Goal: Communication & Community: Share content

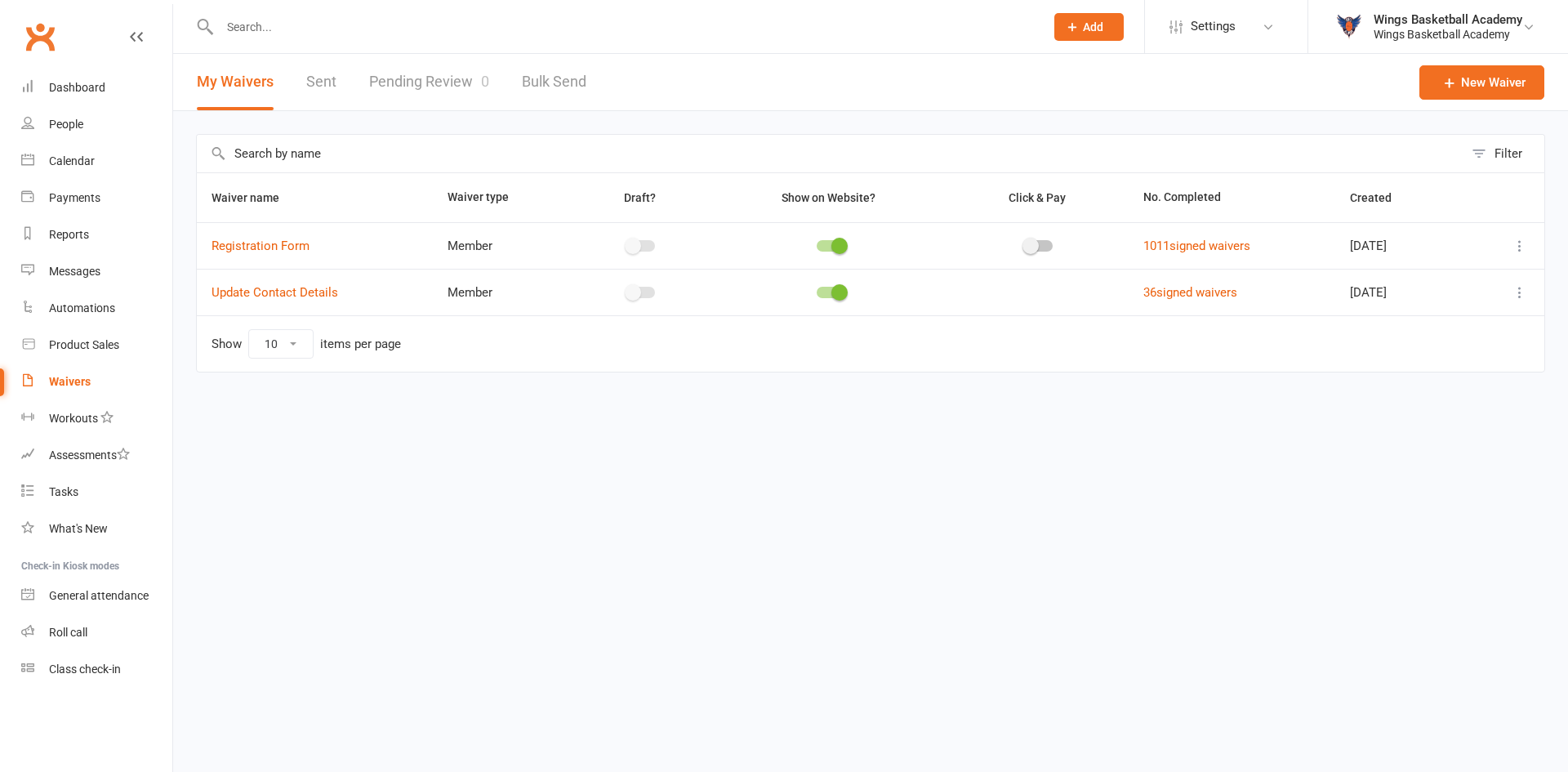
click at [457, 70] on link "Pending Review 0" at bounding box center [429, 82] width 120 height 56
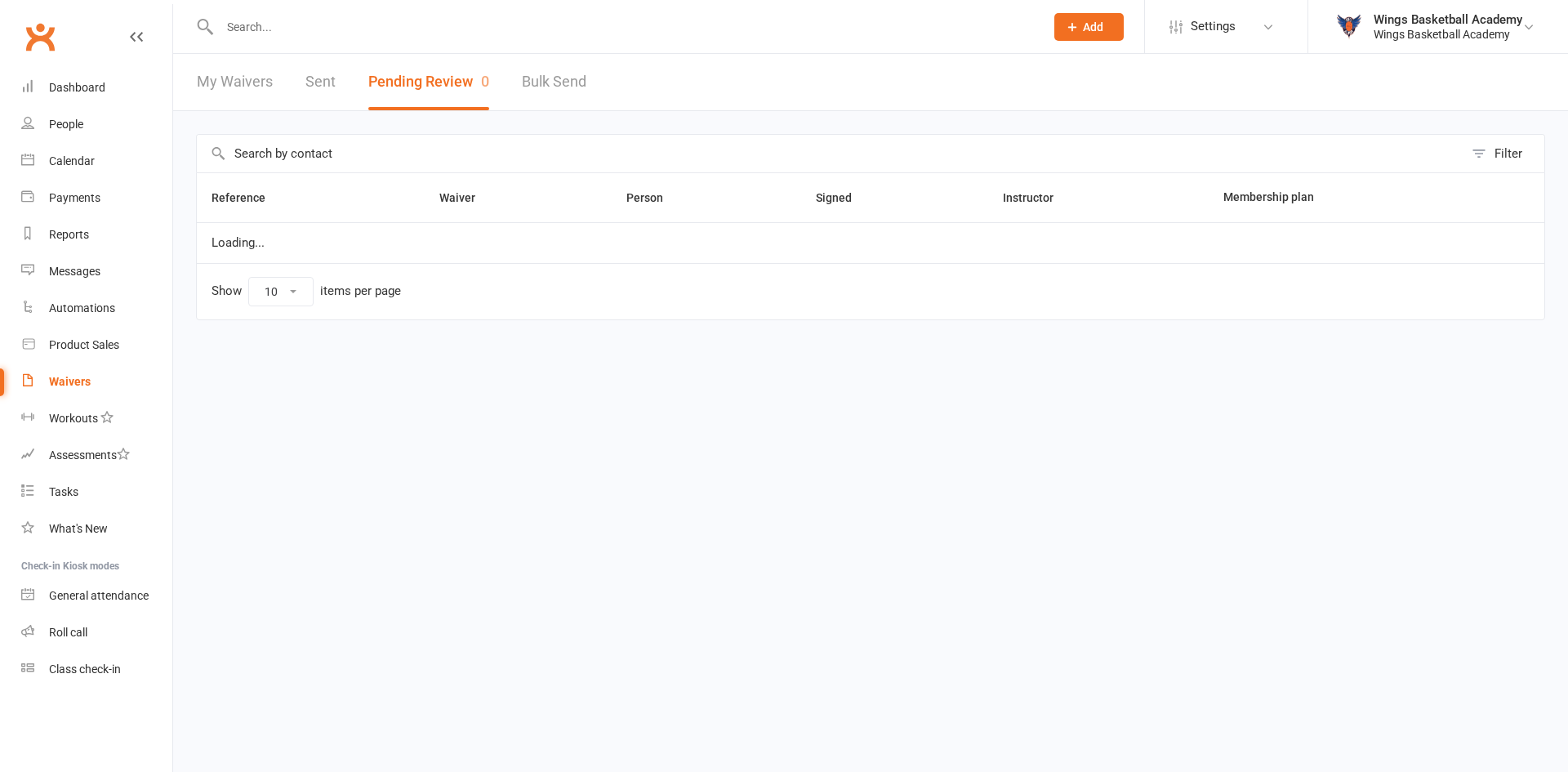
select select "50"
click at [82, 90] on div "Dashboard" at bounding box center [77, 87] width 56 height 13
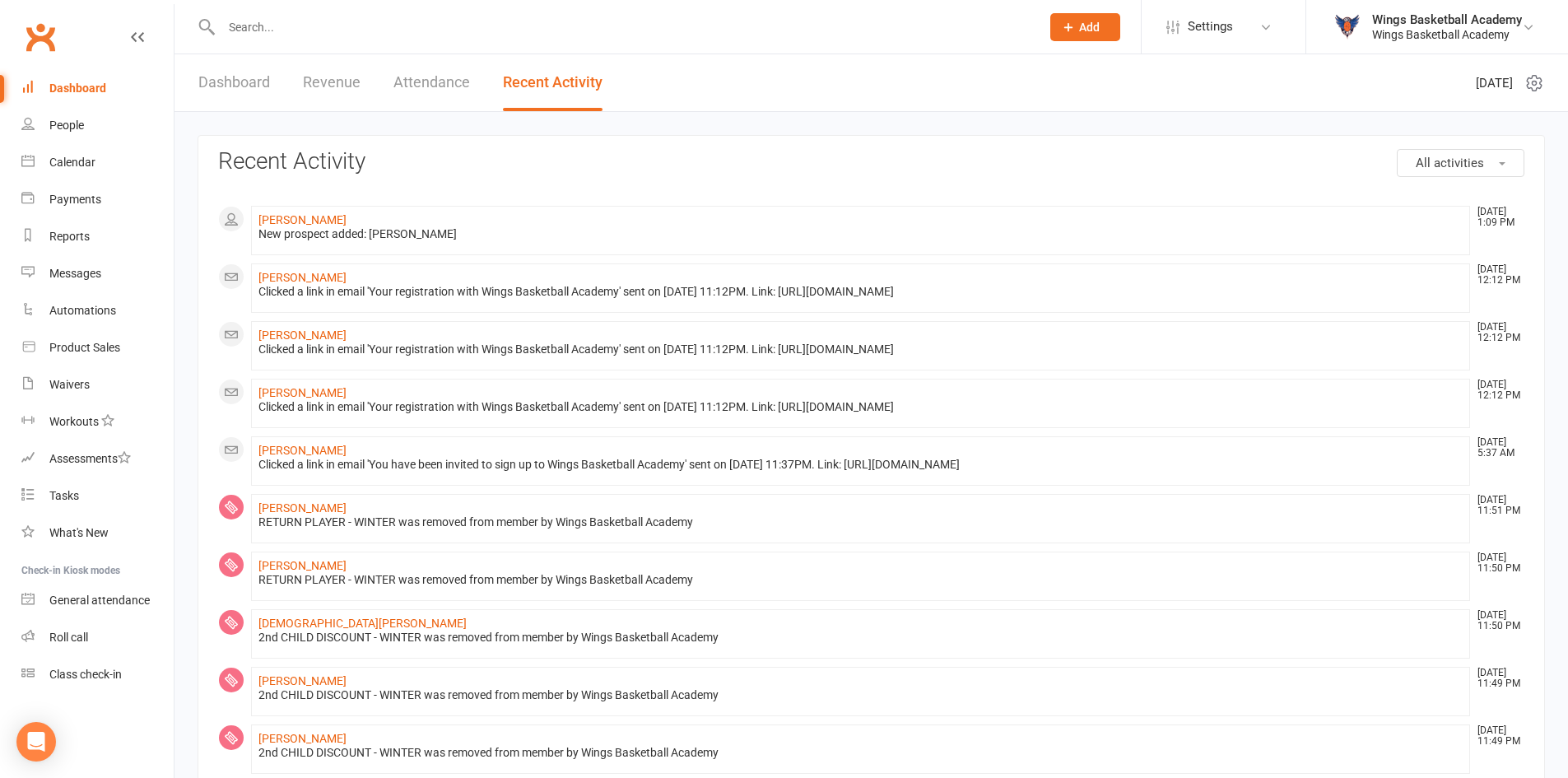
click at [330, 22] on input "text" at bounding box center [623, 27] width 813 height 23
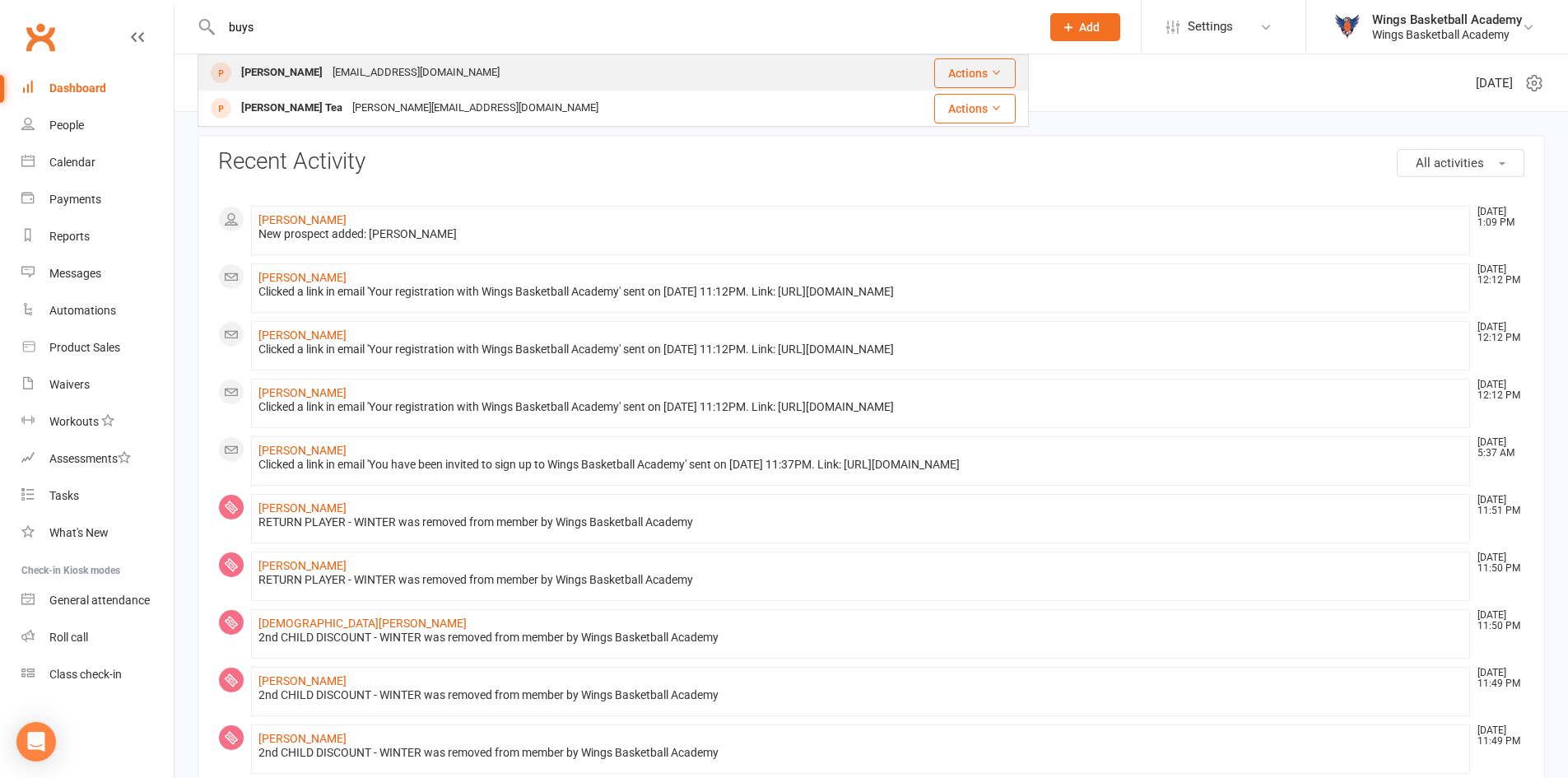
type input "buys"
click at [291, 68] on div "[PERSON_NAME]" at bounding box center [282, 72] width 91 height 24
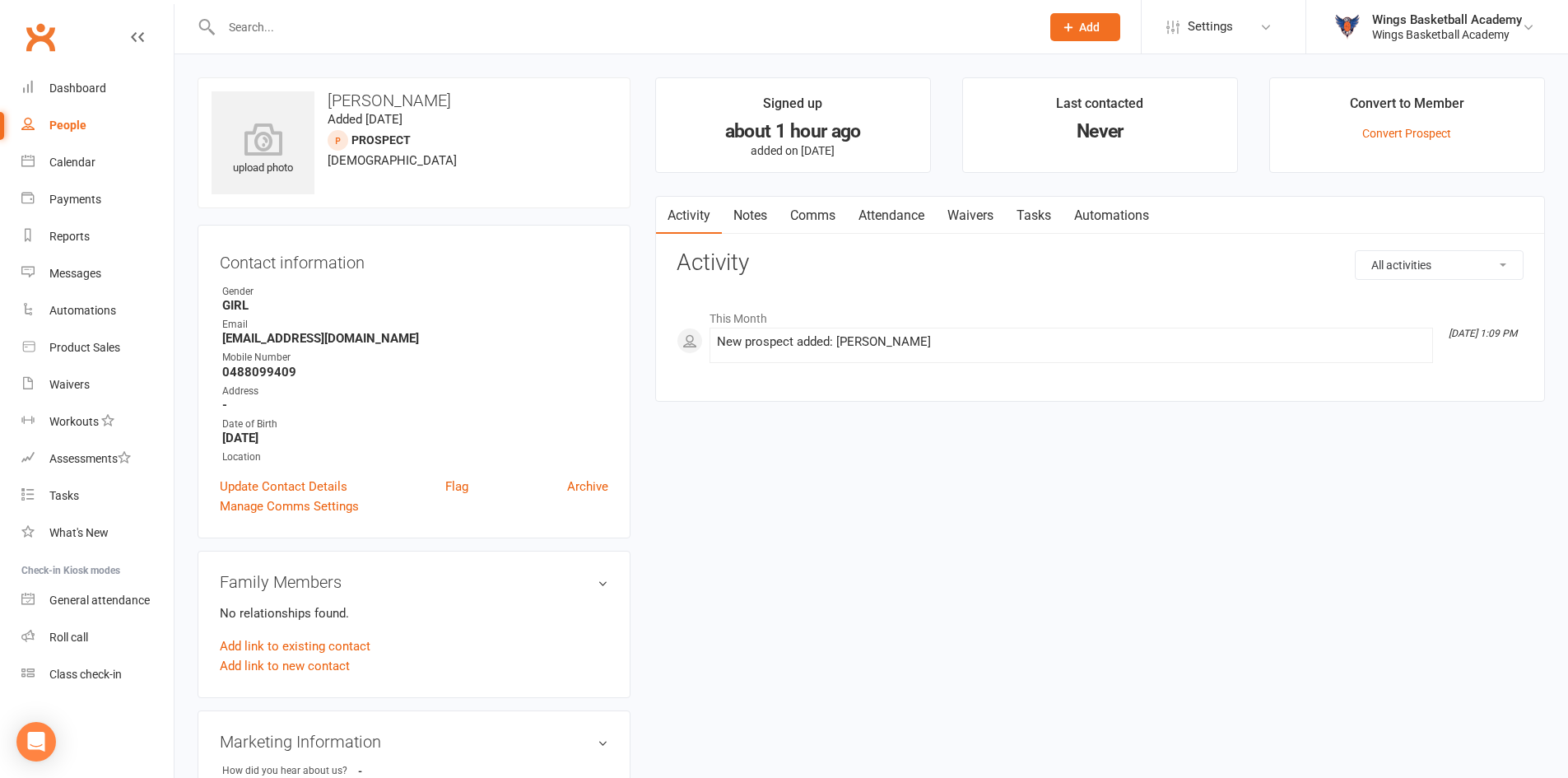
click at [805, 214] on link "Comms" at bounding box center [813, 216] width 68 height 38
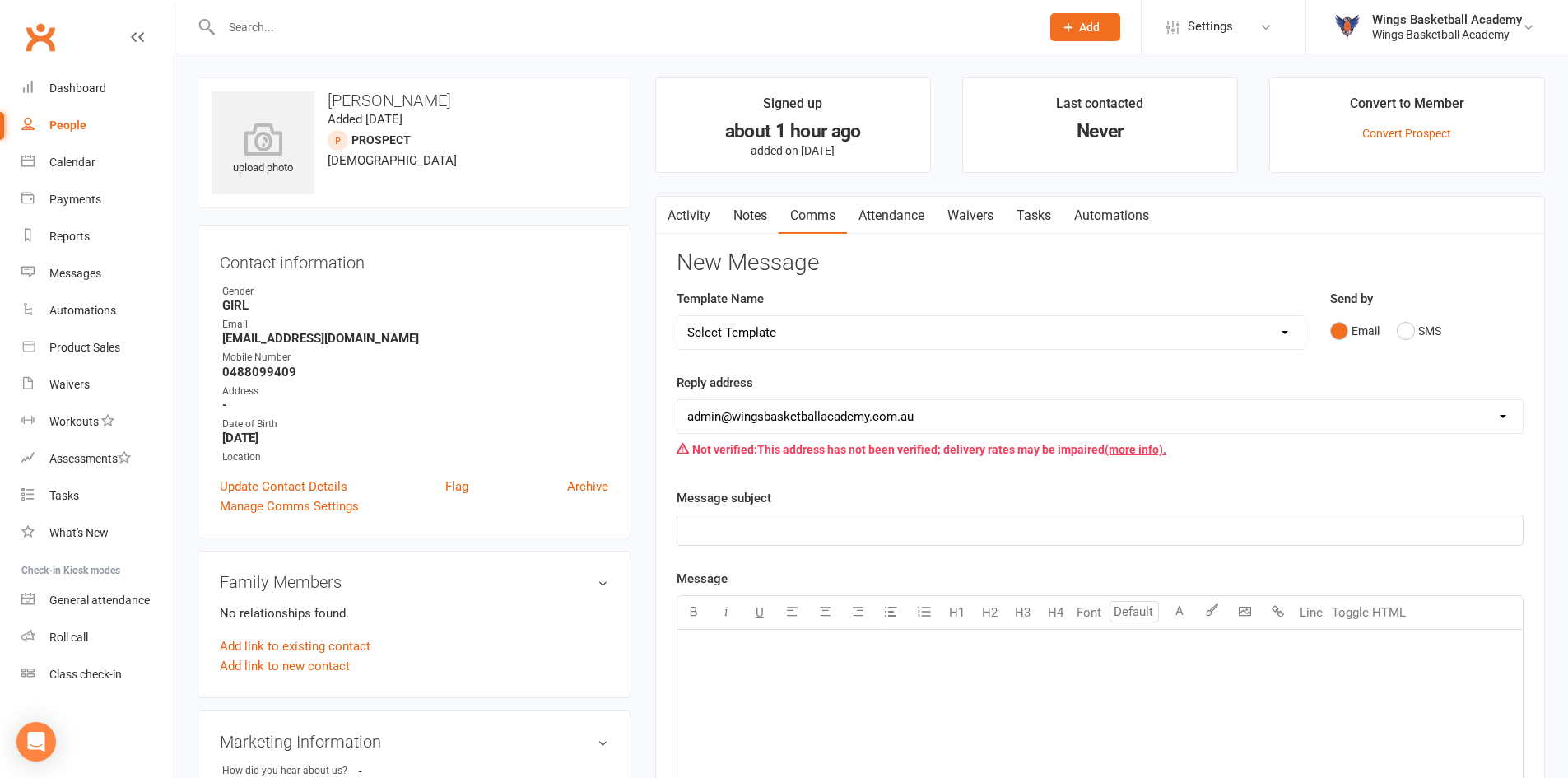
click at [826, 328] on select "Select Template [Email] 0 - COME & TRY [Email] 1 - UNIFORM ORDERING & SIZING [E…" at bounding box center [991, 333] width 627 height 33
select select "0"
click at [677, 316] on select "Select Template [Email] 0 - COME & TRY [Email] 1 - UNIFORM ORDERING & SIZING [E…" at bounding box center [991, 333] width 627 height 33
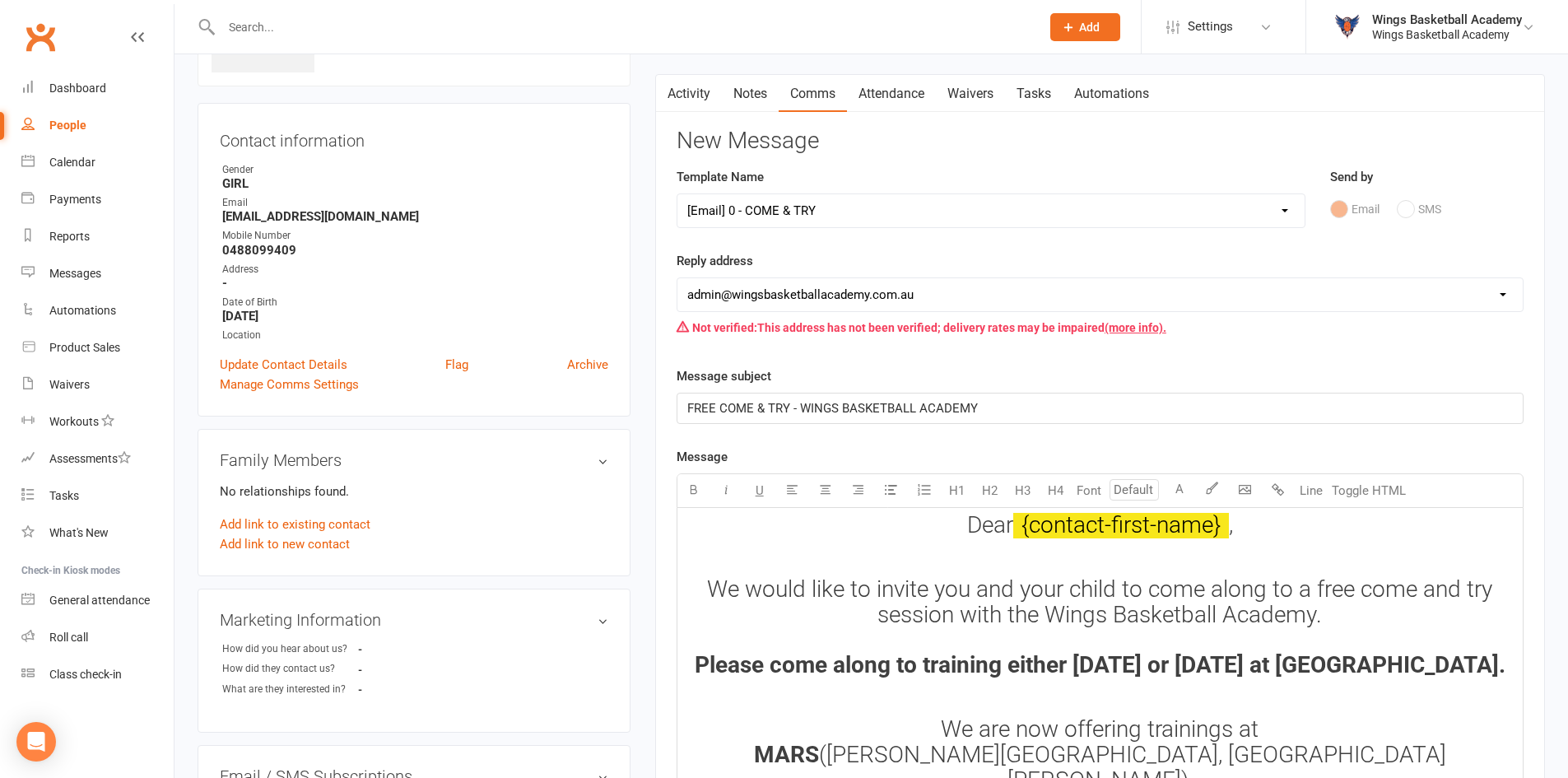
scroll to position [329, 0]
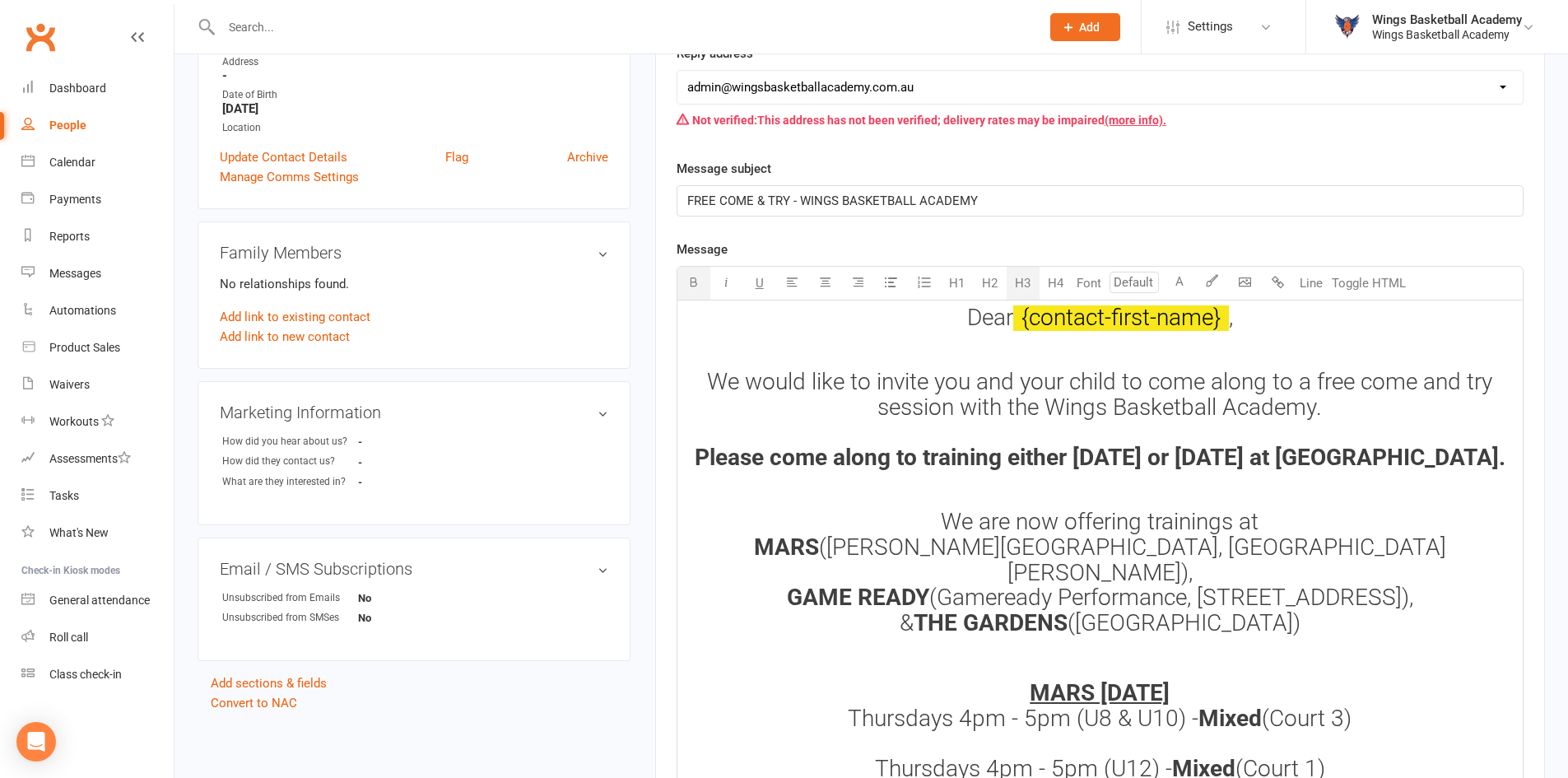
click at [1127, 455] on span "Please come along to training either [DATE] or [DATE] at [GEOGRAPHIC_DATA]." at bounding box center [1100, 457] width 811 height 27
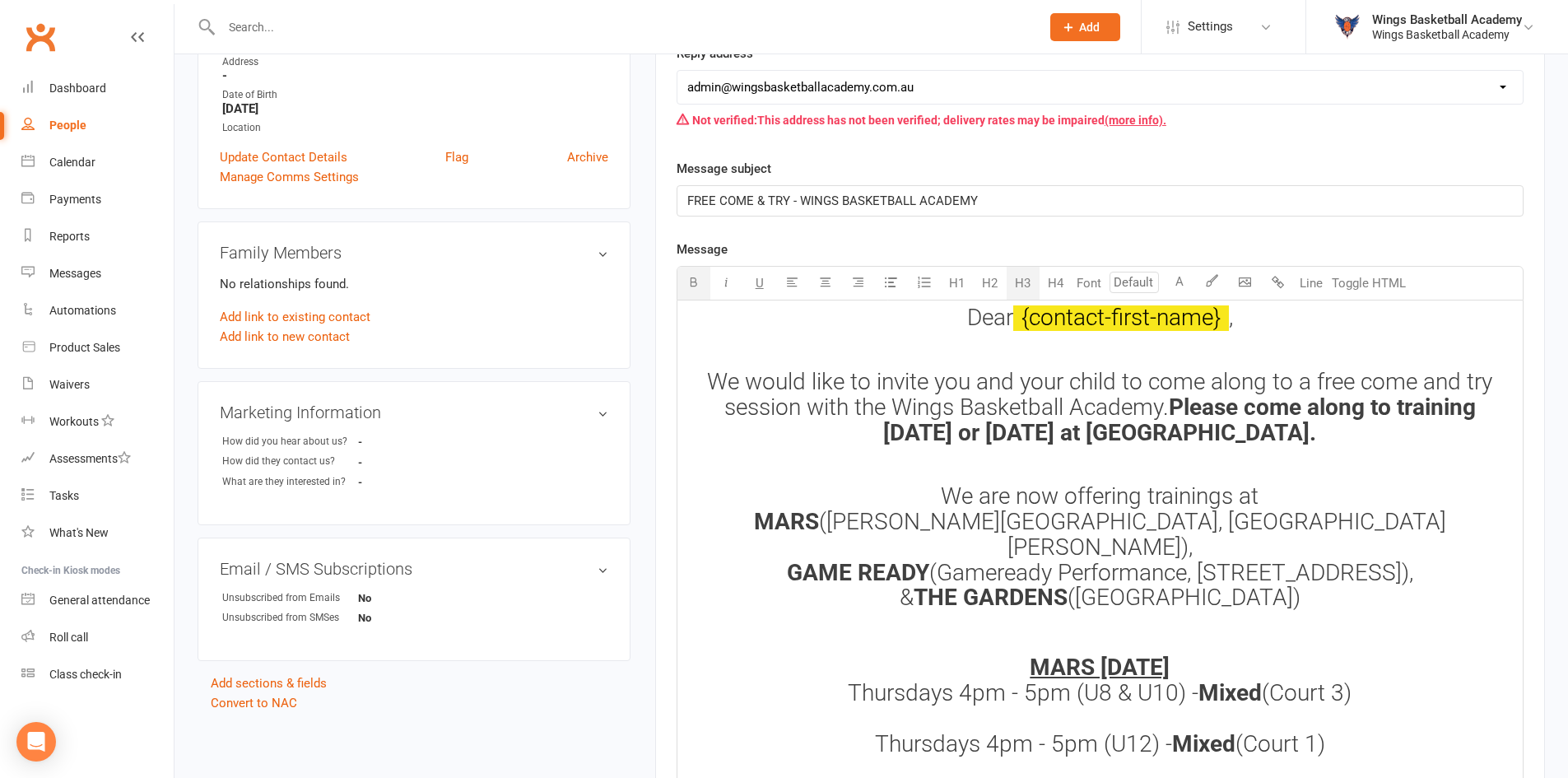
click at [1329, 446] on span "Please come along to training [DATE] or [DATE] at [GEOGRAPHIC_DATA]." at bounding box center [1182, 421] width 599 height 53
click at [1410, 455] on h3 "We would like to invite you and your child to come along to a free come and try…" at bounding box center [1100, 421] width 826 height 101
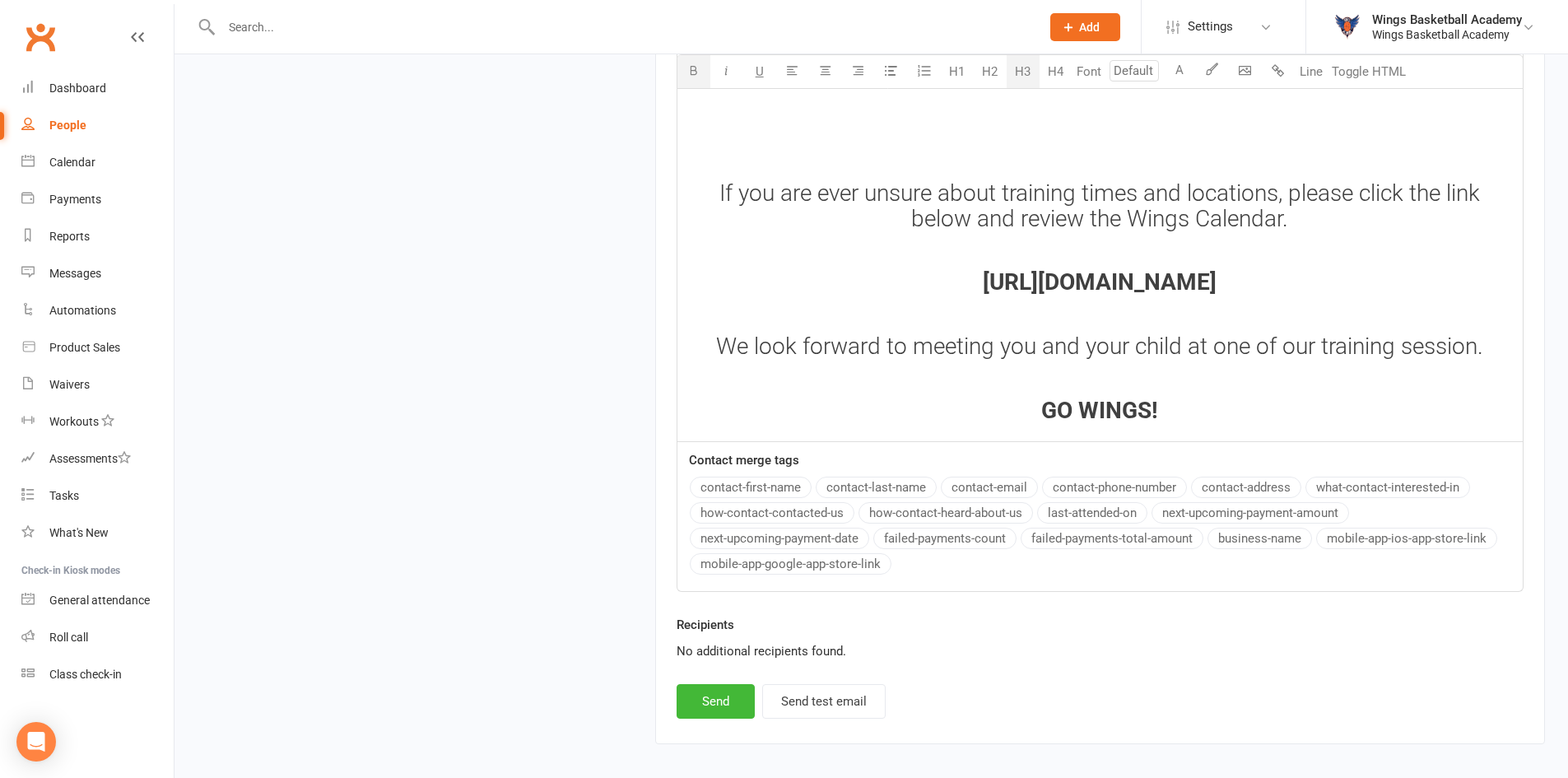
scroll to position [2174, 0]
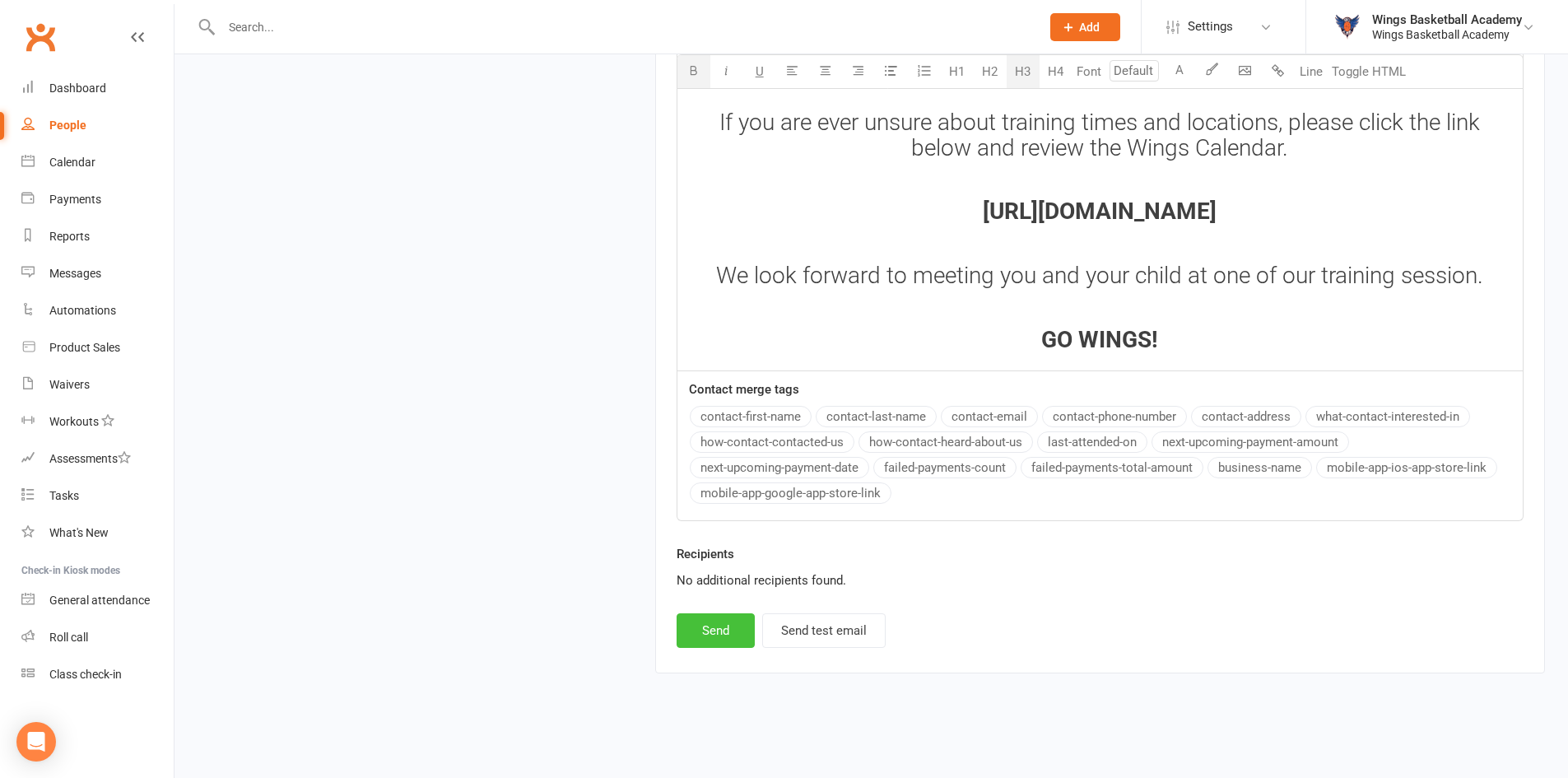
click at [703, 631] on button "Send" at bounding box center [716, 631] width 78 height 35
select select
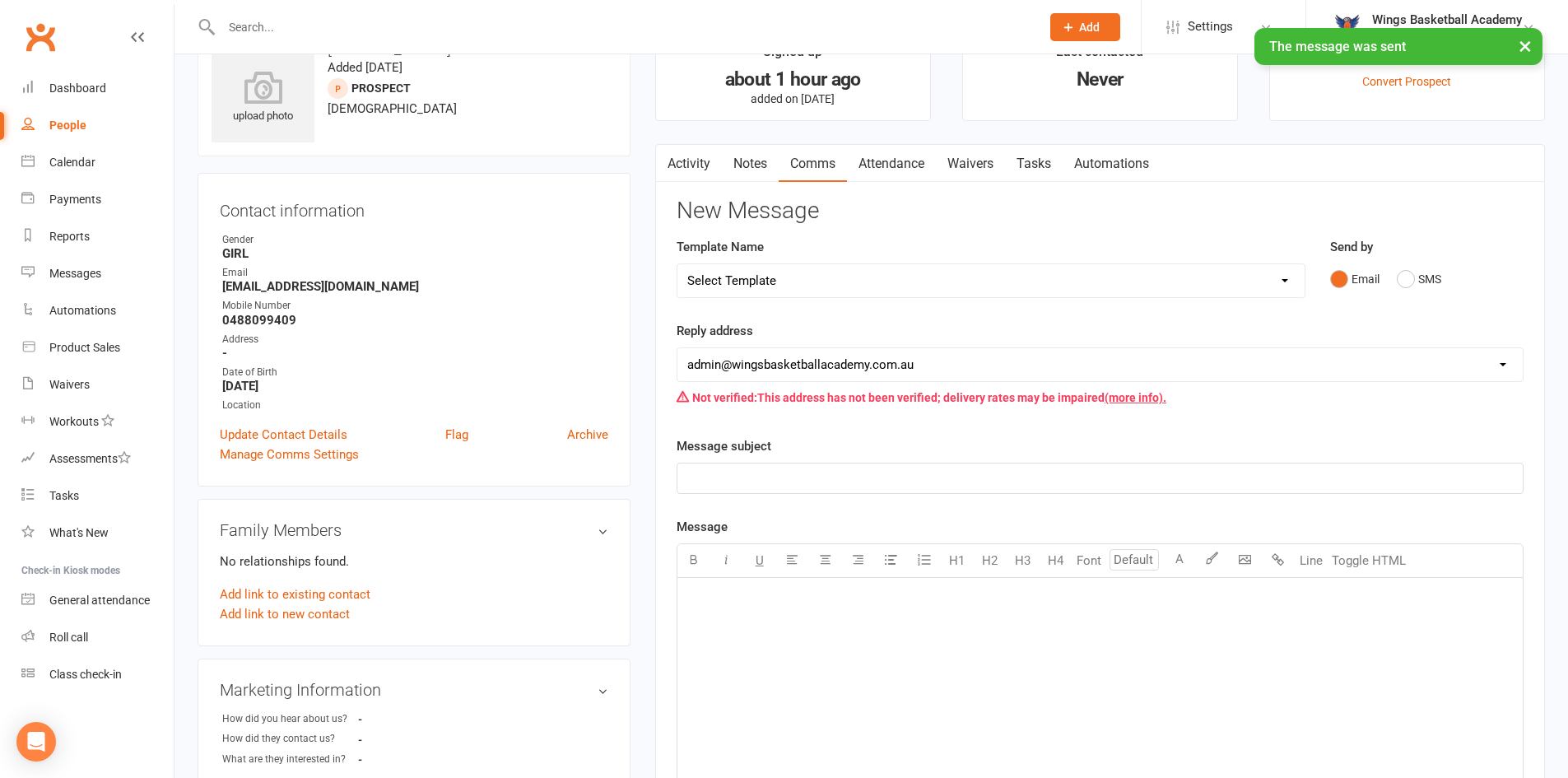
scroll to position [0, 0]
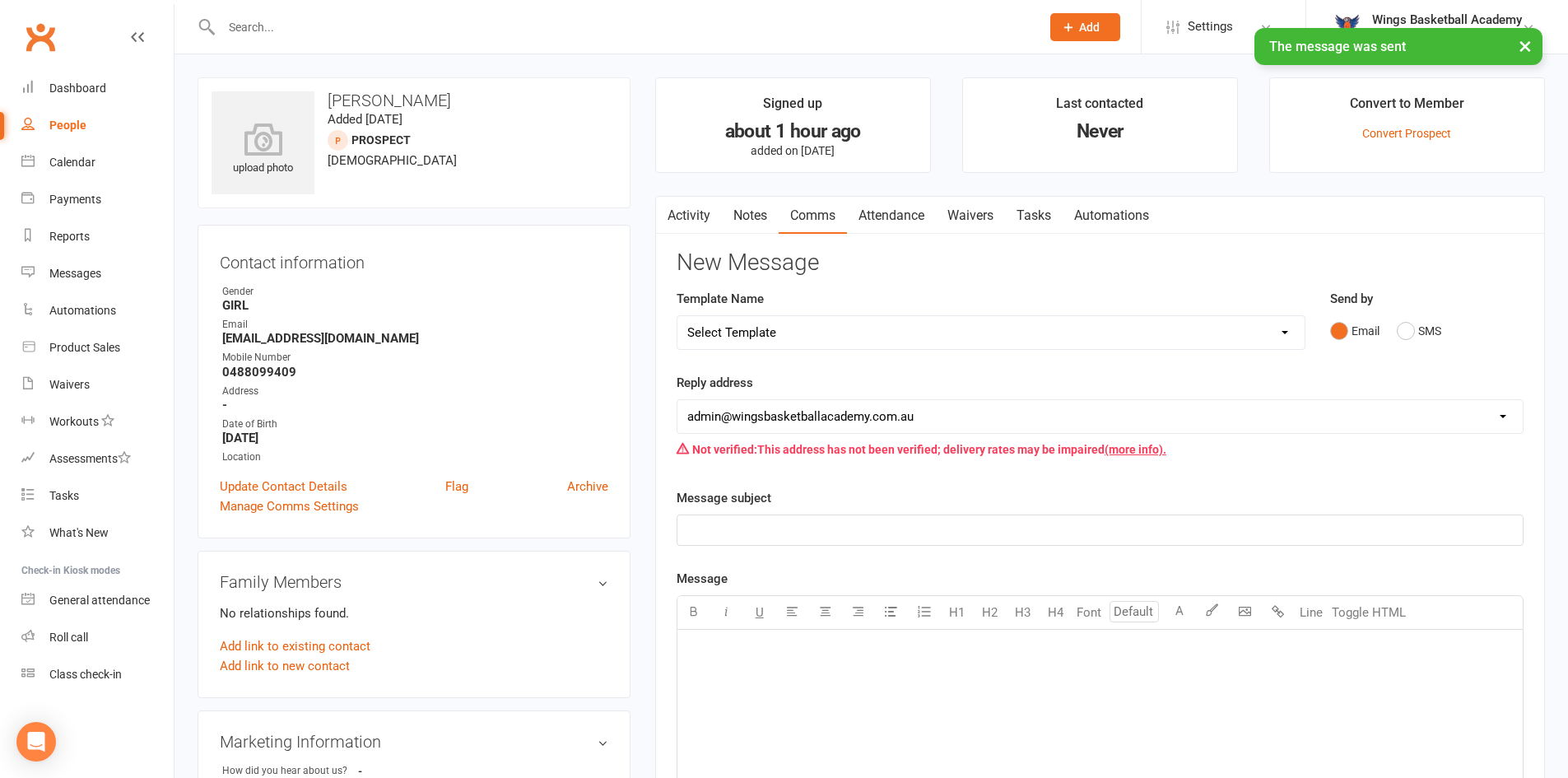
click at [646, 170] on main "Signed up about 1 hour ago added on [DATE] Last contacted Never Convert to Memb…" at bounding box center [1100, 636] width 915 height 1119
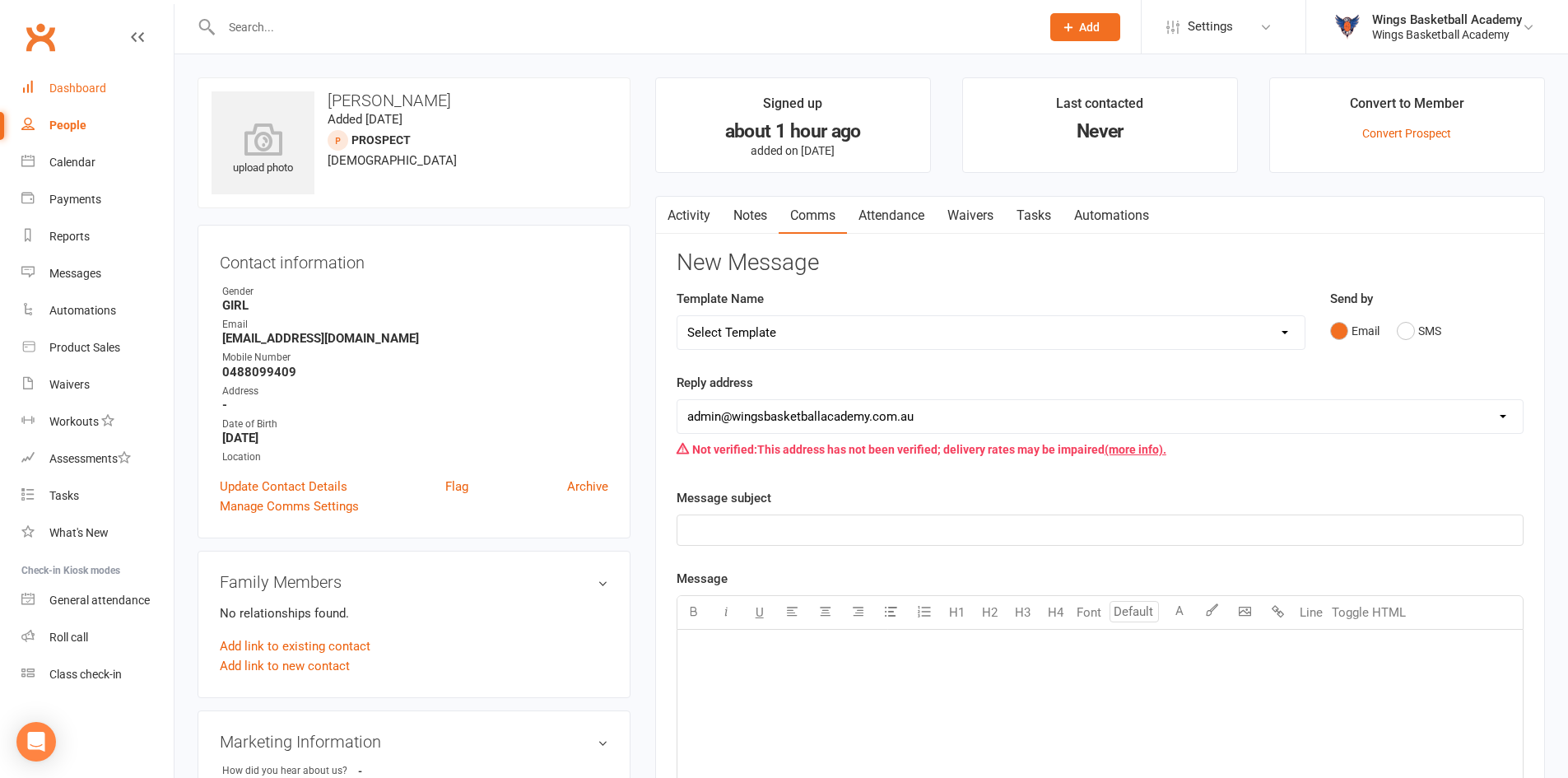
click at [81, 85] on div "Dashboard" at bounding box center [78, 88] width 56 height 13
